Goal: Task Accomplishment & Management: Complete application form

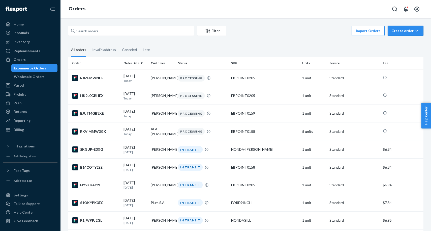
click at [392, 31] on button "Create order Ecommerce order Removal order" at bounding box center [406, 31] width 36 height 10
click at [393, 42] on button "Ecommerce order" at bounding box center [413, 43] width 48 height 11
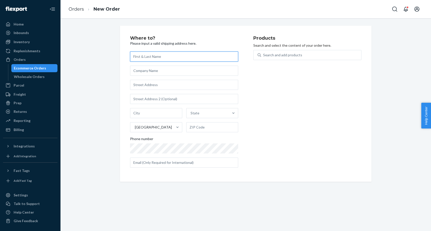
paste input "[PERSON_NAME]"
type input "[PERSON_NAME]"
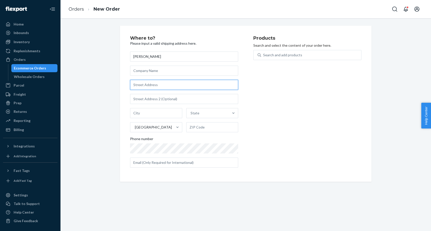
click at [194, 82] on input "text" at bounding box center [184, 85] width 108 height 10
paste input "[STREET_ADDRESS]"
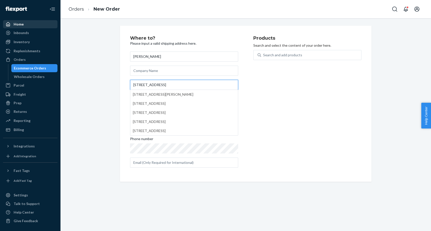
paste input "Woking"
type input "[STREET_ADDRESS]"
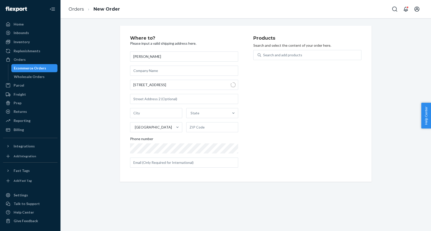
type input "Woking"
type input "GU22 7SQ"
type input "[STREET_ADDRESS]"
click at [232, 117] on input "[GEOGRAPHIC_DATA]" at bounding box center [212, 113] width 51 height 10
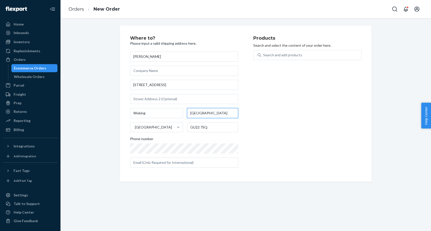
click at [232, 117] on input "[GEOGRAPHIC_DATA]" at bounding box center [212, 113] width 51 height 10
paste input "[GEOGRAPHIC_DATA]"
type input "[GEOGRAPHIC_DATA]"
click at [285, 102] on div "Products Search and select the content of your order here. Search and add produ…" at bounding box center [307, 104] width 108 height 136
click at [265, 133] on div "Products Search and select the content of your order here. Search and add produ…" at bounding box center [307, 104] width 108 height 136
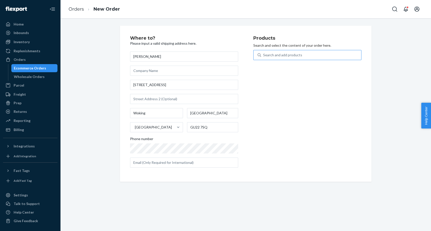
click at [313, 57] on div "Search and add products" at bounding box center [311, 54] width 100 height 9
click at [264, 57] on input "Search and add products" at bounding box center [263, 54] width 1 height 5
type input "bonnet"
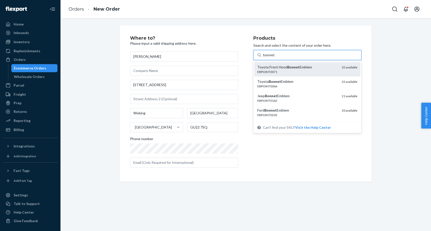
click at [312, 70] on div "EBPOINT0071" at bounding box center [298, 72] width 80 height 4
click at [275, 58] on input "bonnet" at bounding box center [269, 54] width 12 height 5
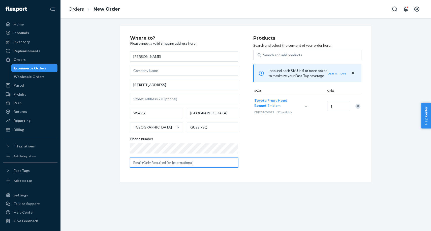
click at [214, 165] on input "text" at bounding box center [184, 162] width 108 height 10
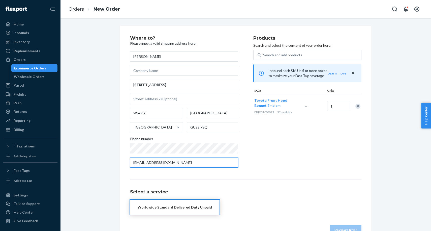
type input "[EMAIL_ADDRESS][DOMAIN_NAME]"
click at [203, 208] on div "Worldwide Standard Delivered Duty Unpaid" at bounding box center [175, 207] width 74 height 5
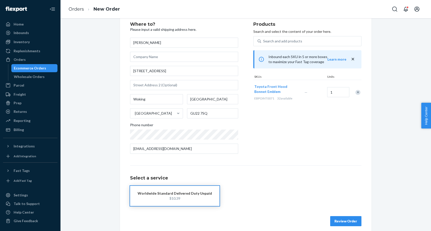
scroll to position [19, 0]
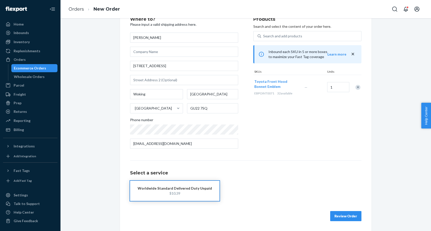
click at [348, 212] on button "Review Order" at bounding box center [345, 216] width 31 height 10
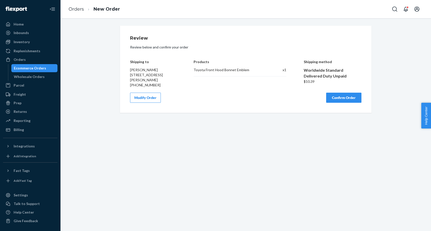
click at [278, 91] on div "Review Review below and confirm your order Shipping to [PERSON_NAME] [STREET_AD…" at bounding box center [246, 69] width 232 height 67
click at [355, 99] on button "Confirm Order" at bounding box center [343, 98] width 35 height 10
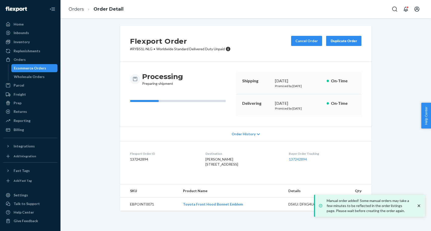
click at [47, 68] on div "Ecommerce Orders" at bounding box center [34, 68] width 45 height 7
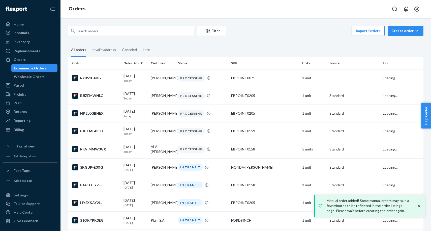
click at [420, 207] on icon "close toast" at bounding box center [419, 205] width 5 height 5
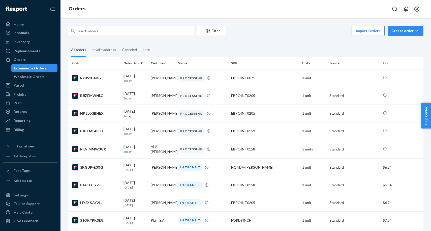
click at [238, 21] on div "Filter Import Orders Create order Ecommerce order Removal order All orders Inva…" at bounding box center [246, 124] width 371 height 213
